Goal: Task Accomplishment & Management: Manage account settings

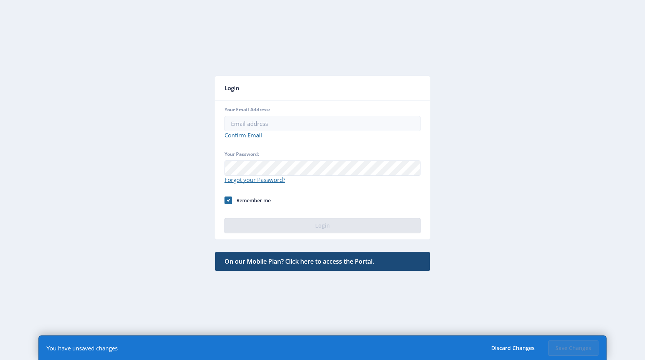
type input "[PERSON_NAME][EMAIL_ADDRESS][DOMAIN_NAME]"
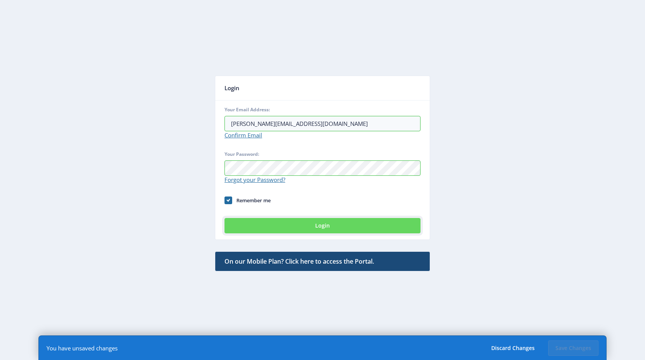
click at [313, 224] on button "Login" at bounding box center [322, 225] width 196 height 15
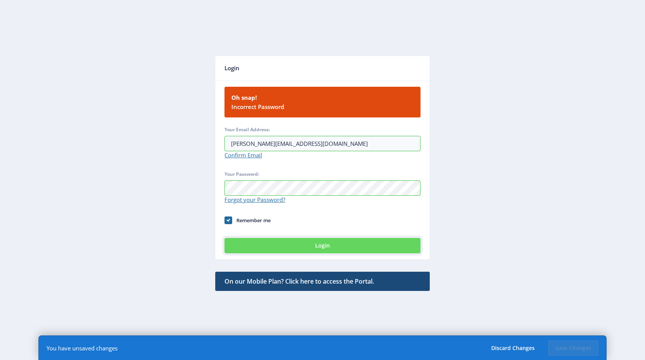
click at [320, 248] on button "Login" at bounding box center [322, 245] width 196 height 15
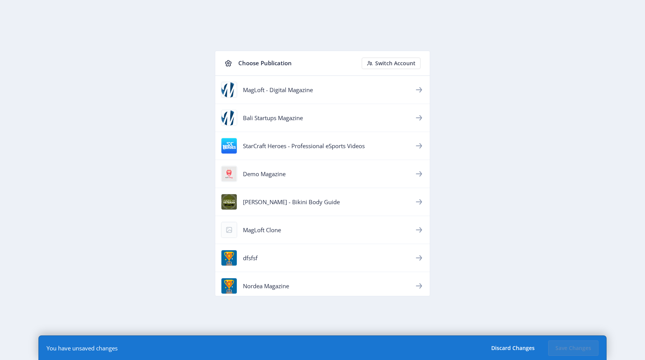
click at [309, 92] on div "MagLoft - Digital Magazine" at bounding box center [328, 90] width 171 height 8
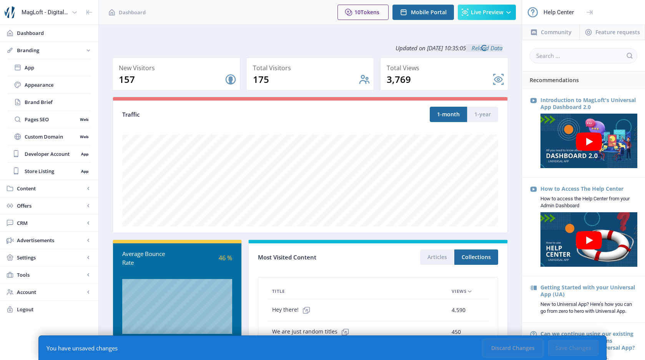
click at [513, 352] on button "Discard Changes" at bounding box center [513, 348] width 58 height 15
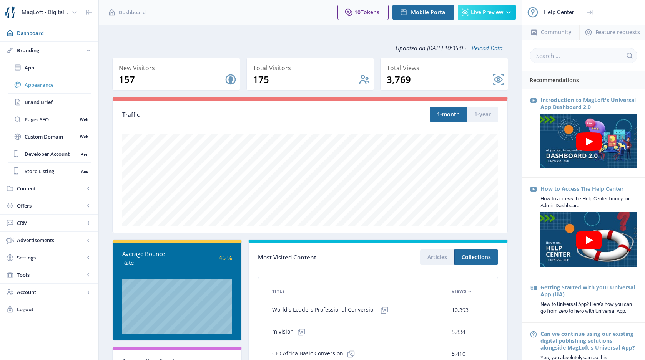
click at [45, 86] on span "Appearance" at bounding box center [58, 85] width 66 height 8
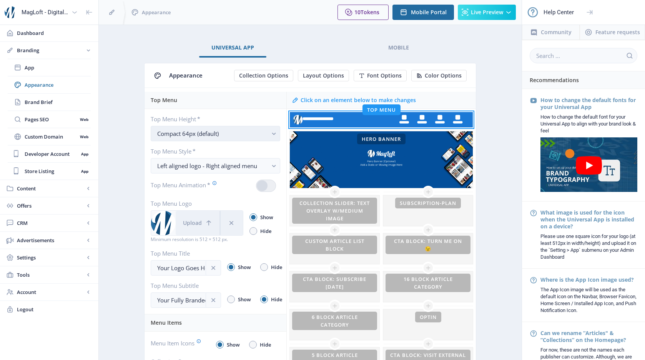
click at [225, 134] on div "Compact 64px (default)" at bounding box center [212, 133] width 110 height 9
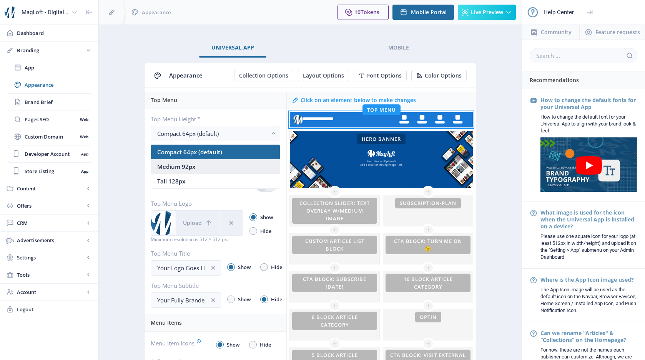
click at [213, 169] on nb-option "Medium 92px" at bounding box center [215, 166] width 129 height 15
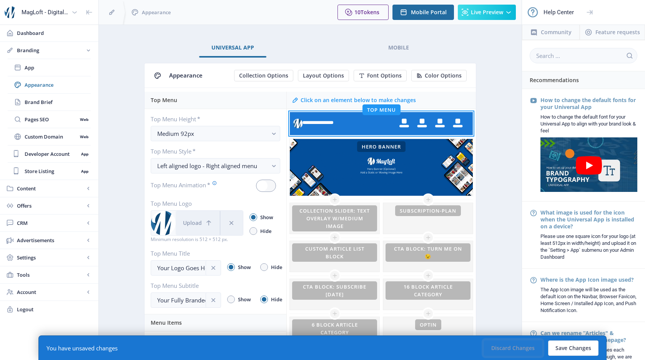
click at [503, 349] on button "Discard Changes" at bounding box center [513, 348] width 58 height 15
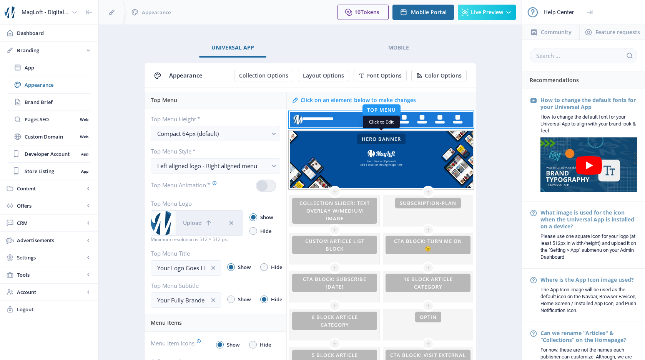
click at [347, 154] on div "This banner is currently hidden To show your banner image on the homepage, unhi…" at bounding box center [381, 159] width 183 height 57
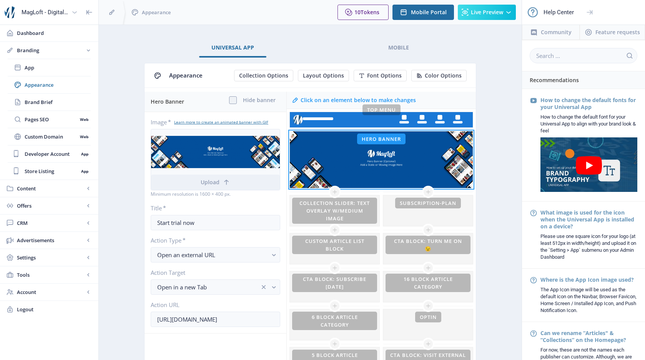
click at [75, 13] on icon at bounding box center [75, 12] width 8 height 8
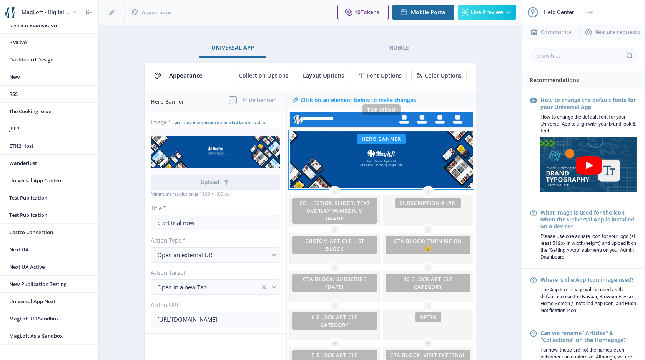
scroll to position [974, 0]
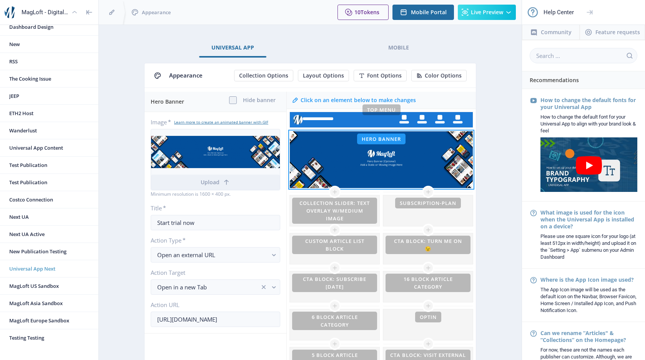
click at [46, 270] on span "Universal App Next" at bounding box center [52, 269] width 86 height 8
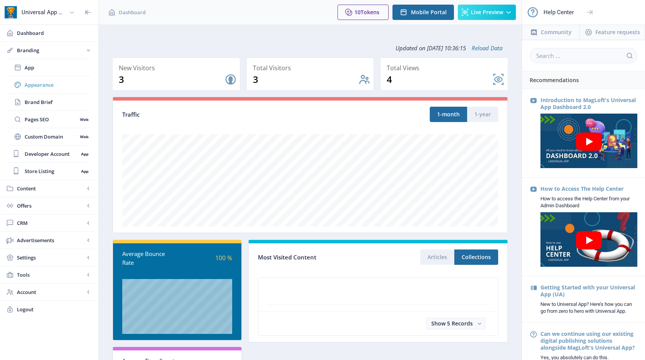
click at [46, 83] on span "Appearance" at bounding box center [58, 85] width 66 height 8
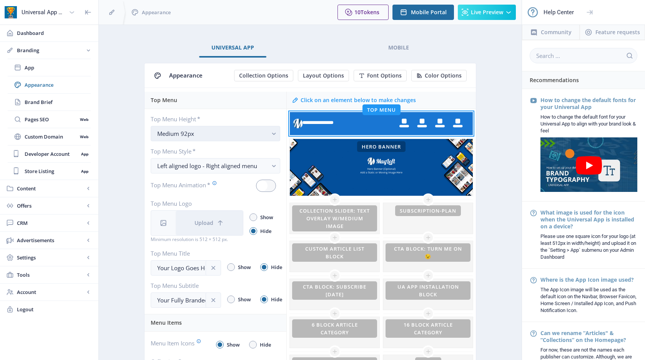
click at [232, 135] on div "Medium 92px" at bounding box center [212, 133] width 110 height 9
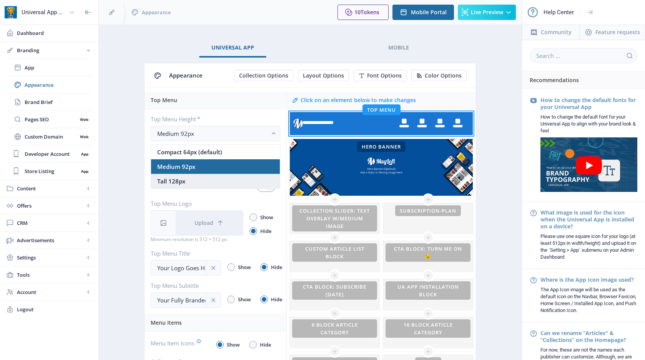
click at [206, 182] on nb-option "Tall 128px" at bounding box center [215, 181] width 129 height 15
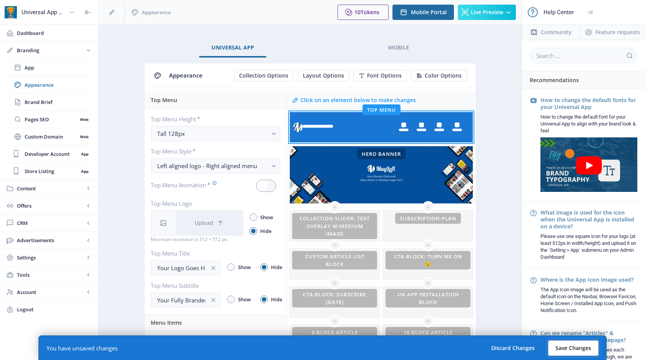
click at [566, 347] on button "Save Changes" at bounding box center [573, 348] width 50 height 15
